Goal: Information Seeking & Learning: Learn about a topic

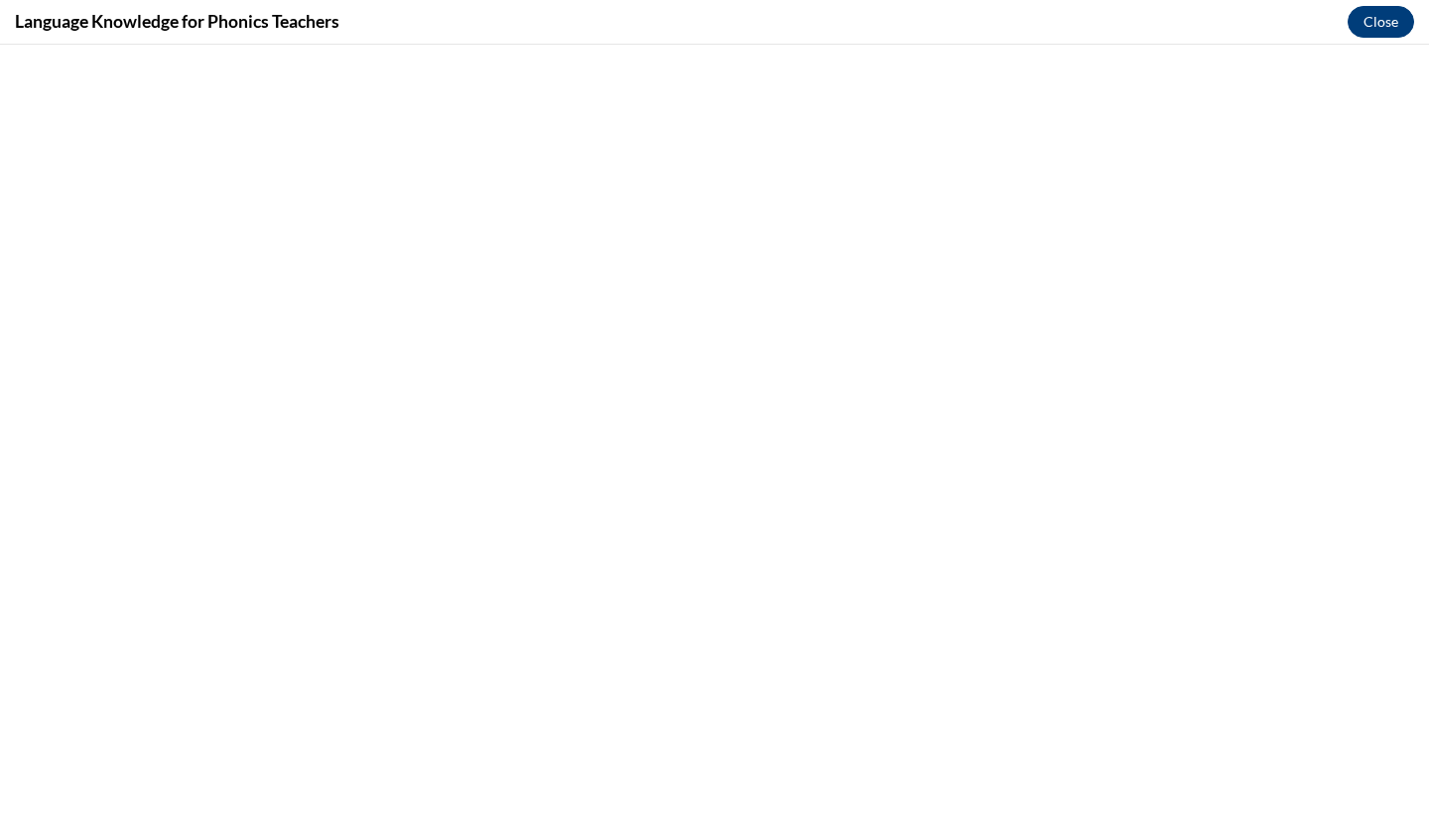
click at [1374, 23] on button "Close" at bounding box center [1381, 22] width 67 height 32
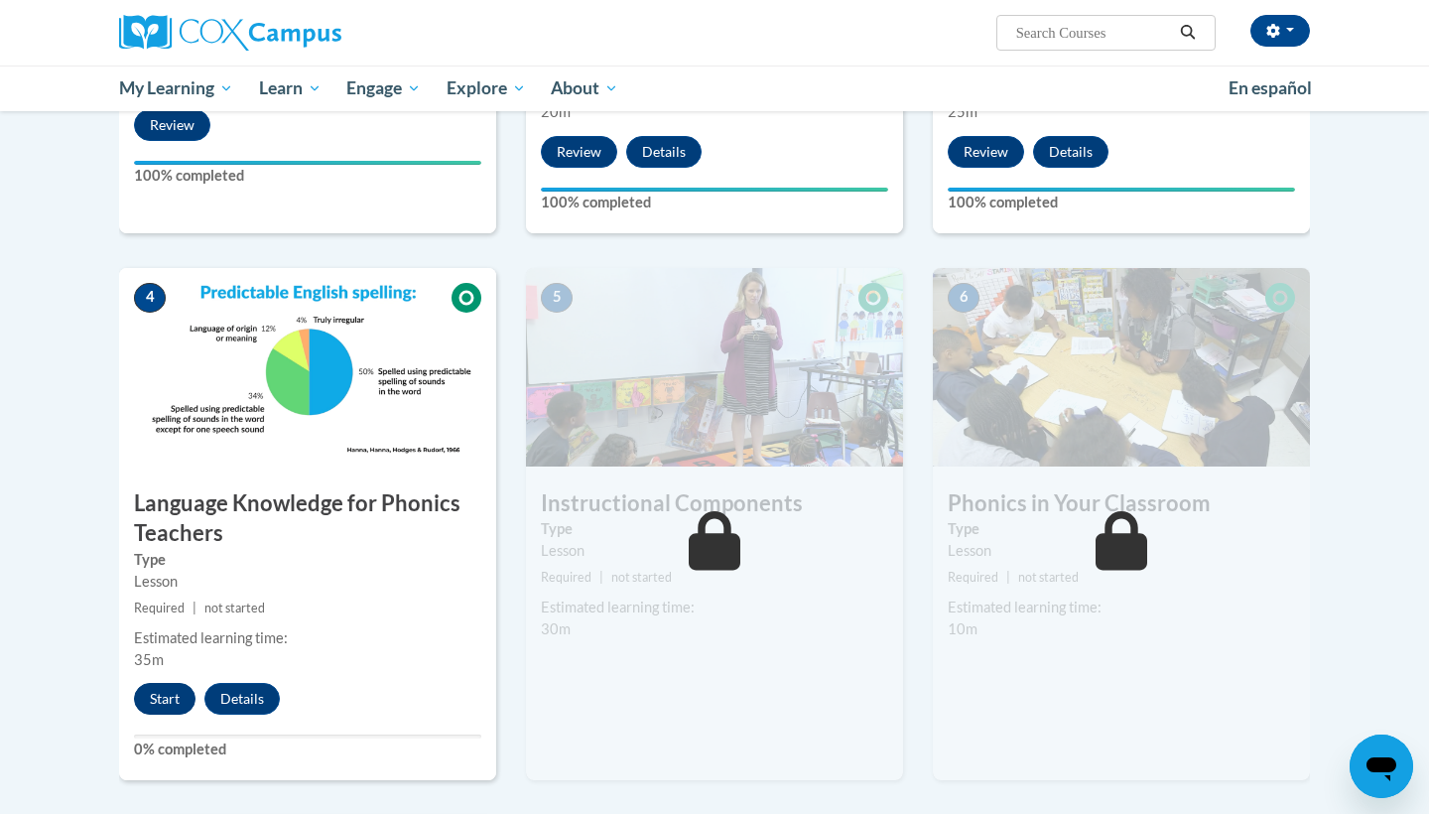
click at [146, 707] on button "Start" at bounding box center [165, 699] width 62 height 32
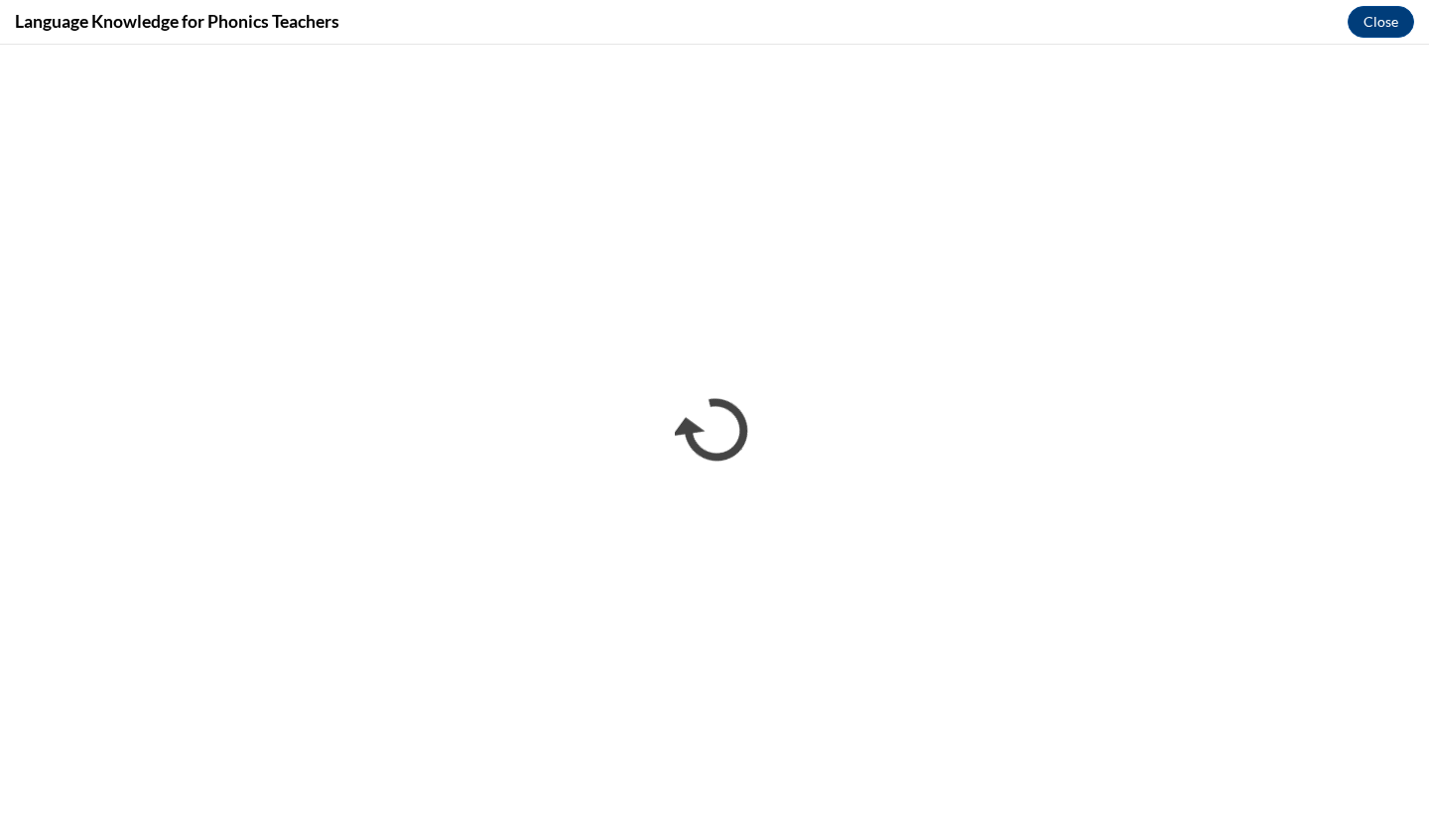
click at [739, 1] on div "Language Knowledge for Phonics Teachers Close" at bounding box center [714, 22] width 1429 height 45
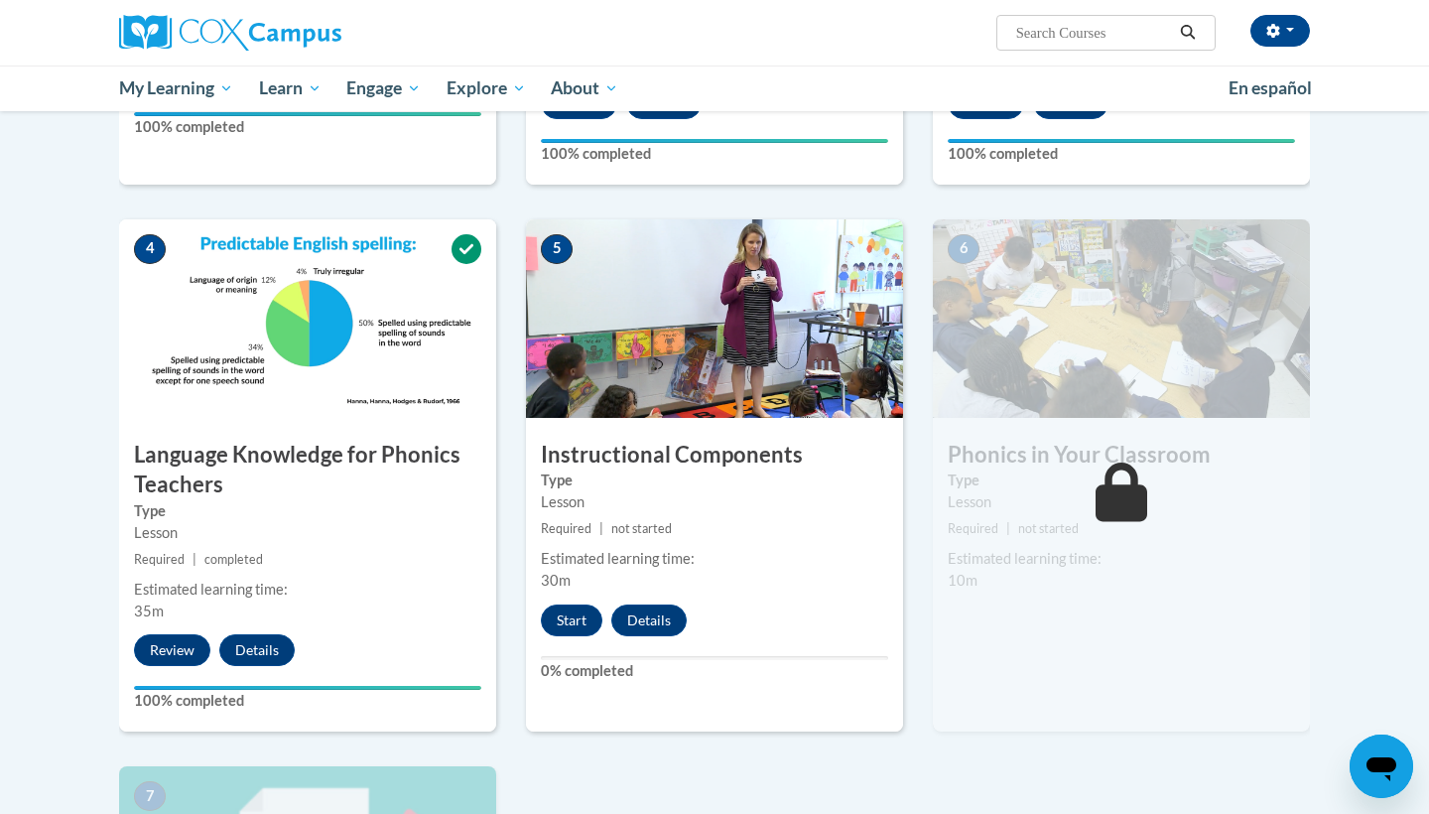
scroll to position [823, 0]
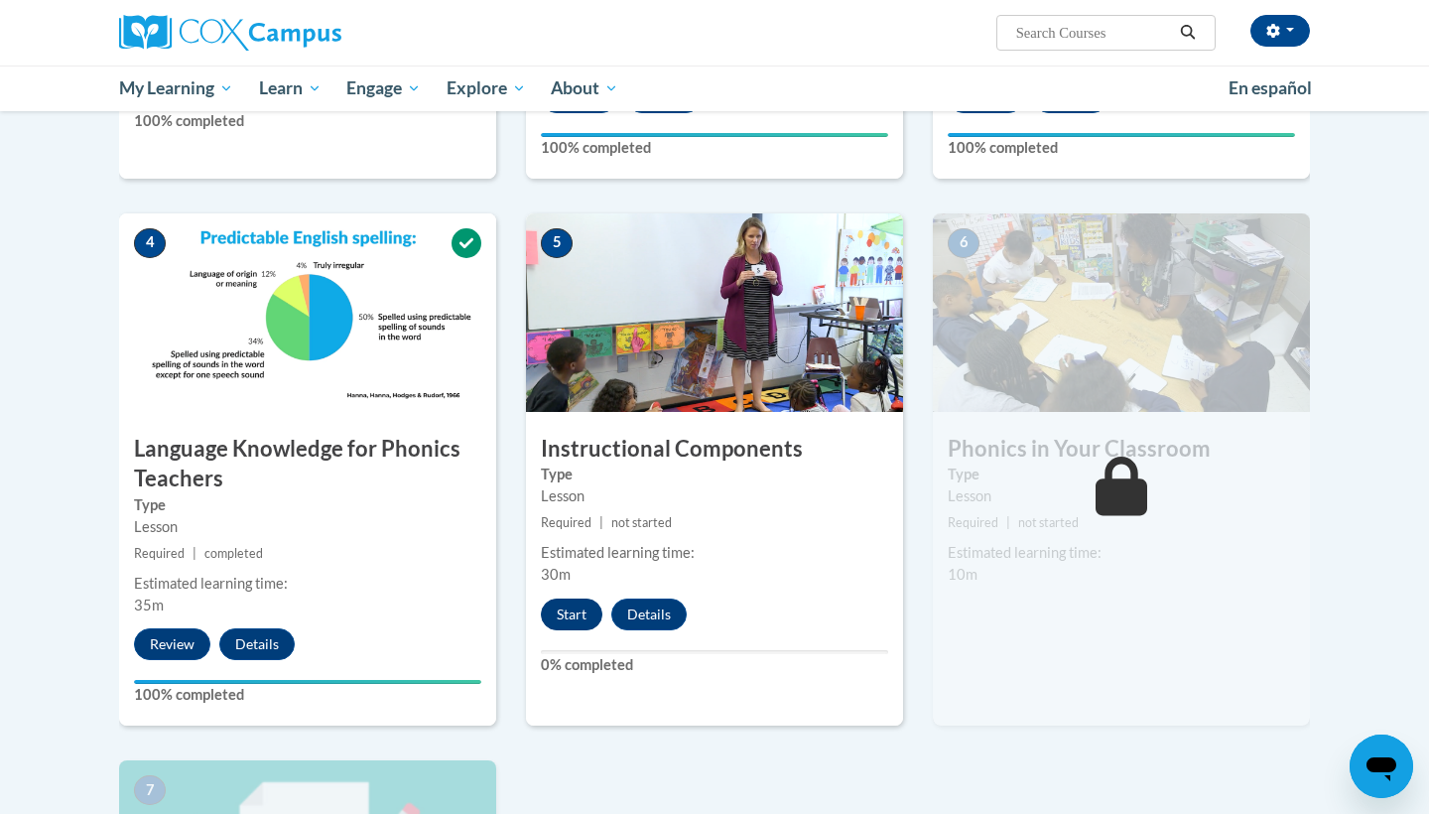
click at [572, 620] on button "Start" at bounding box center [572, 615] width 62 height 32
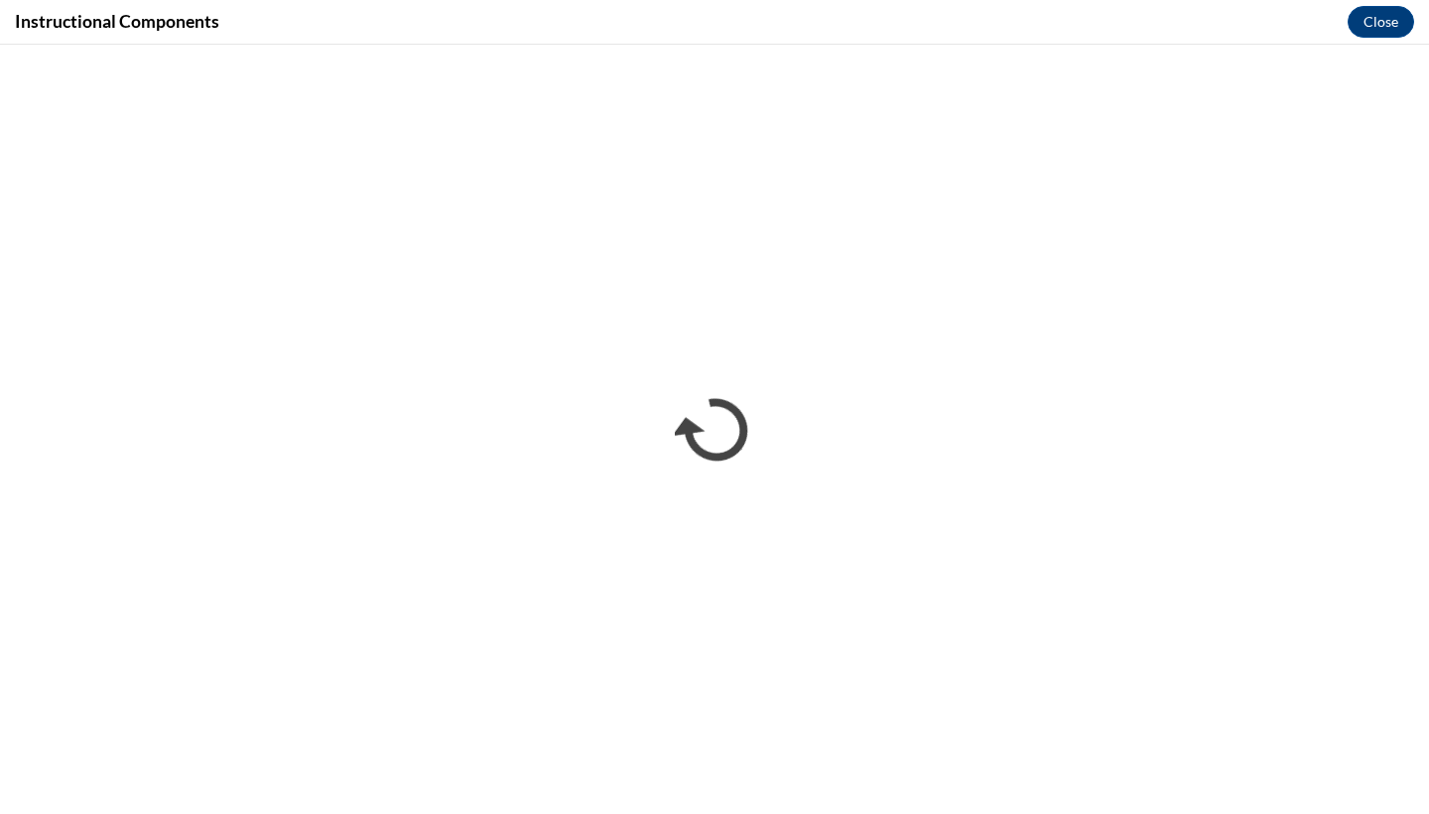
scroll to position [0, 0]
